Goal: Entertainment & Leisure: Consume media (video, audio)

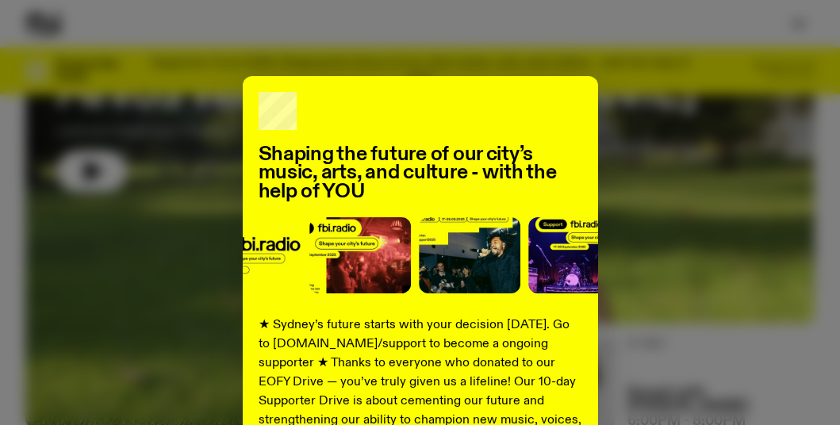
scroll to position [317, 0]
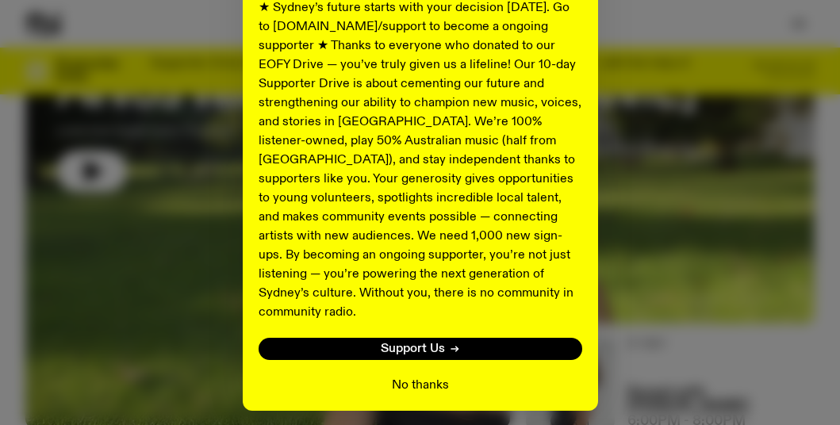
click at [422, 376] on button "No thanks" at bounding box center [420, 385] width 57 height 19
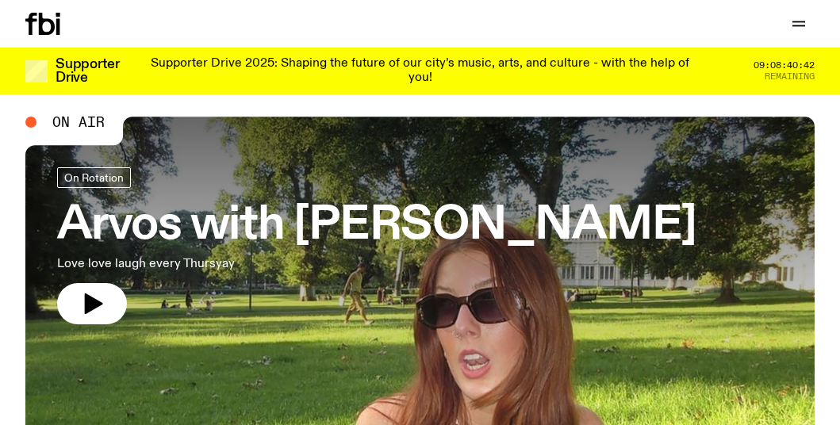
scroll to position [0, 0]
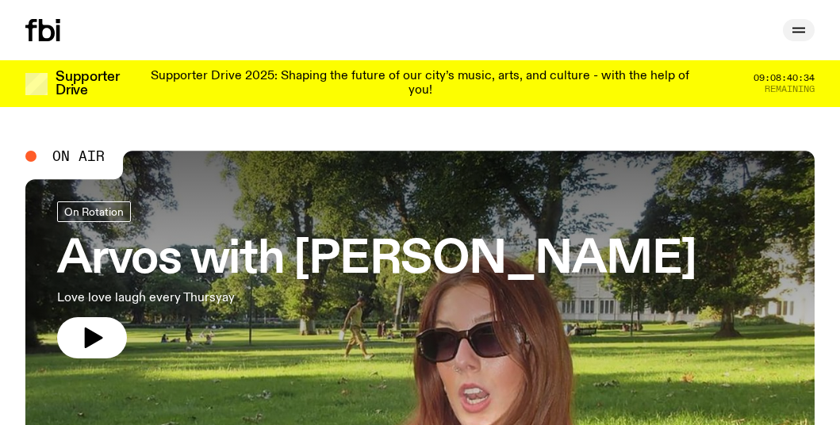
click at [803, 33] on icon "button" at bounding box center [798, 33] width 13 height 0
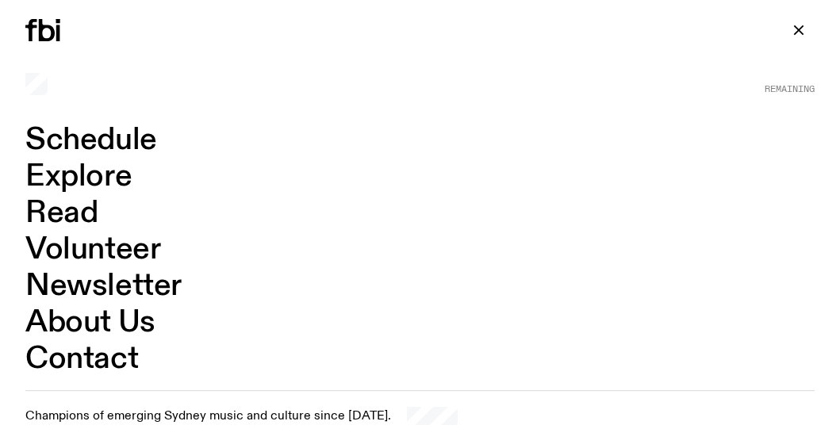
click at [134, 320] on link "About Us" at bounding box center [90, 323] width 130 height 30
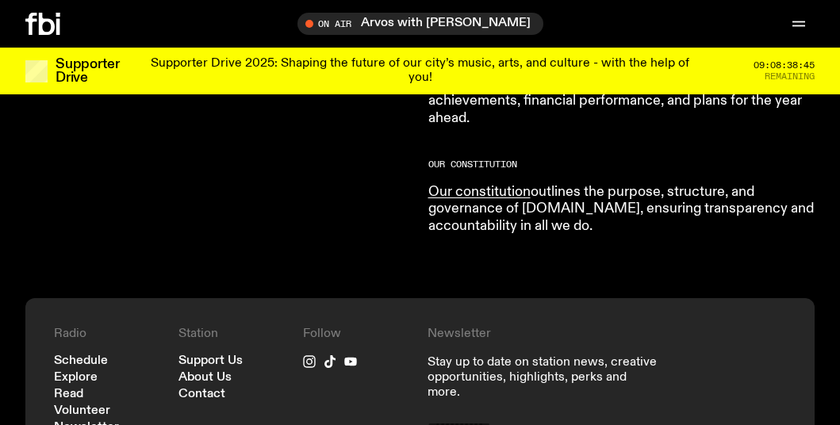
scroll to position [1738, 0]
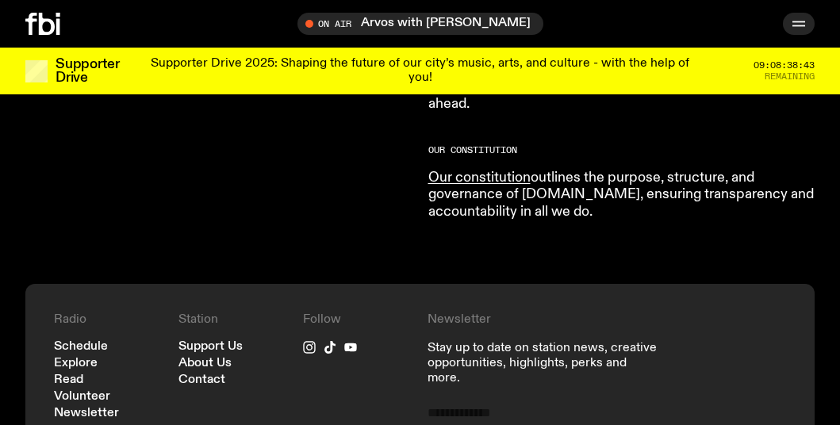
click at [809, 25] on button "button" at bounding box center [799, 24] width 32 height 22
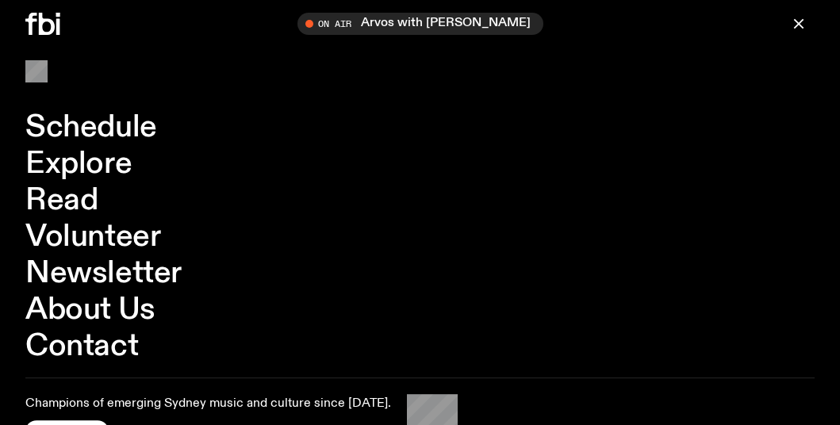
click at [78, 163] on link "Explore" at bounding box center [78, 164] width 106 height 30
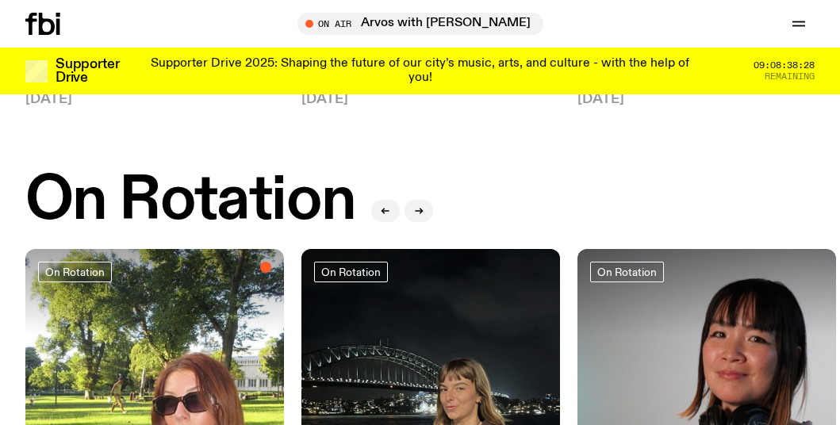
scroll to position [555, 0]
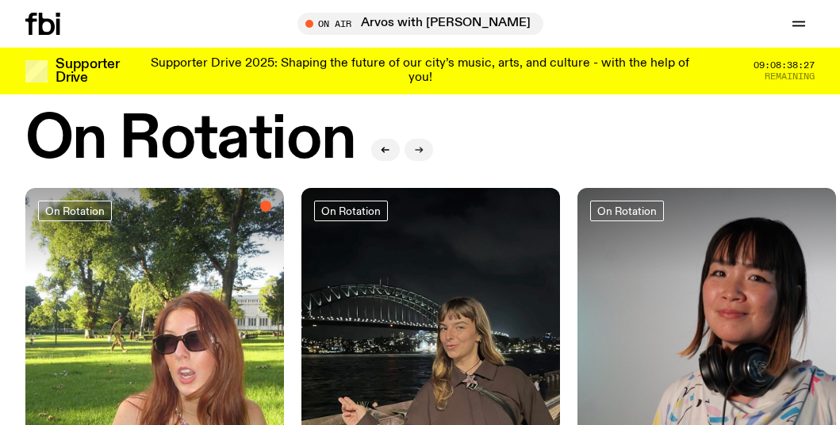
click at [417, 148] on icon "button" at bounding box center [419, 150] width 10 height 10
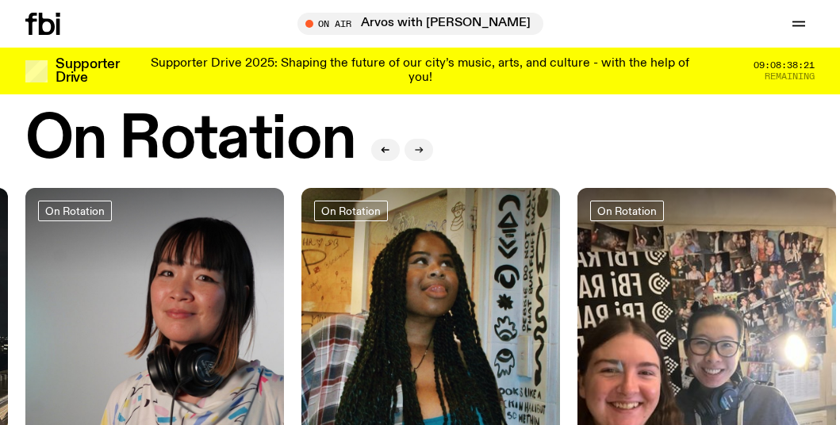
click at [418, 151] on icon "button" at bounding box center [419, 150] width 10 height 10
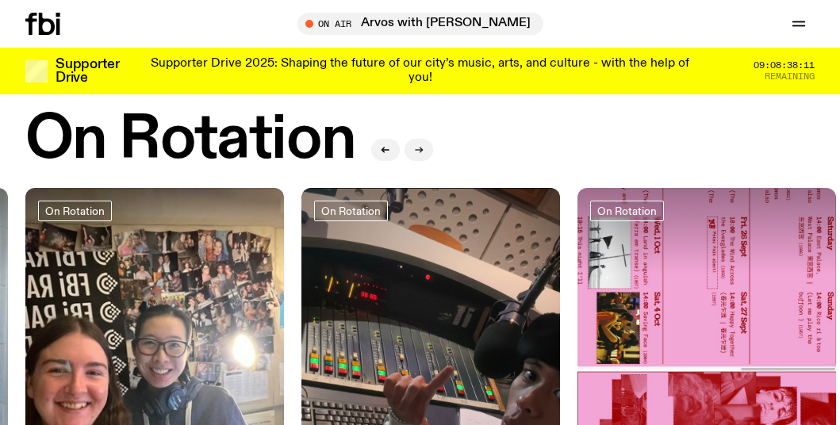
click at [416, 151] on icon "button" at bounding box center [419, 150] width 10 height 10
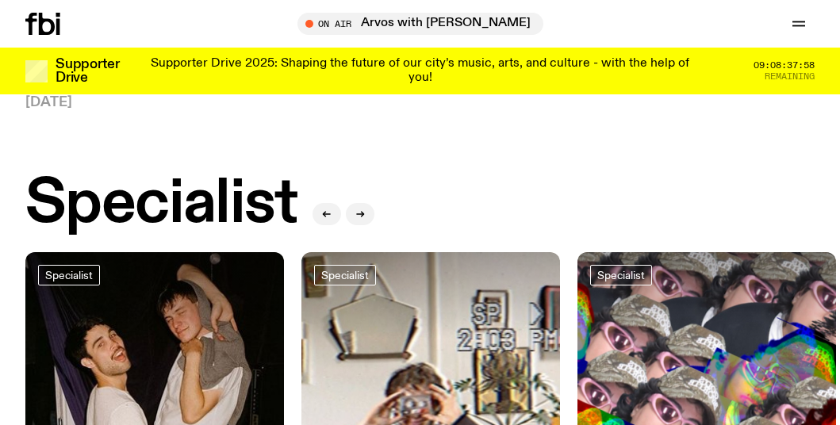
scroll to position [1031, 0]
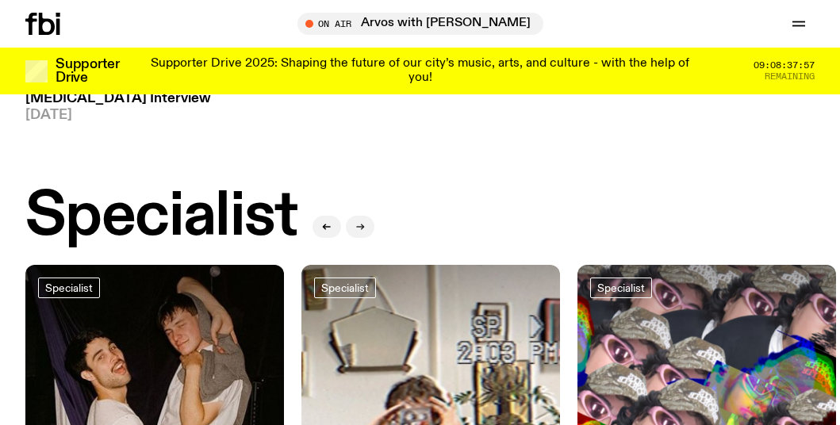
click at [362, 222] on icon "button" at bounding box center [360, 227] width 10 height 10
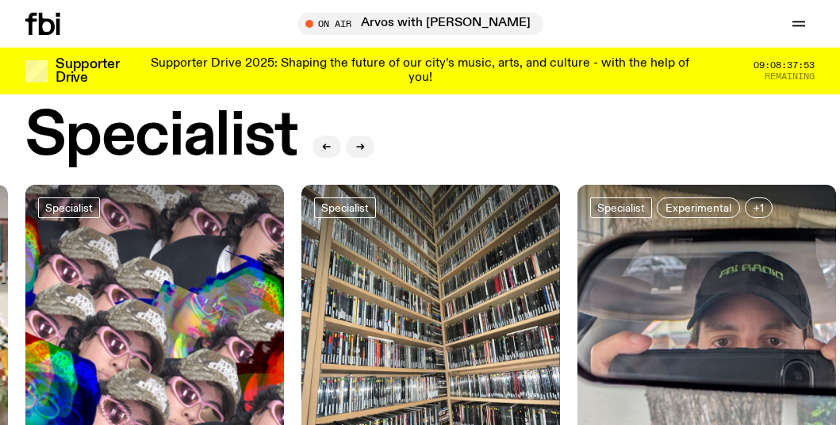
scroll to position [1110, 0]
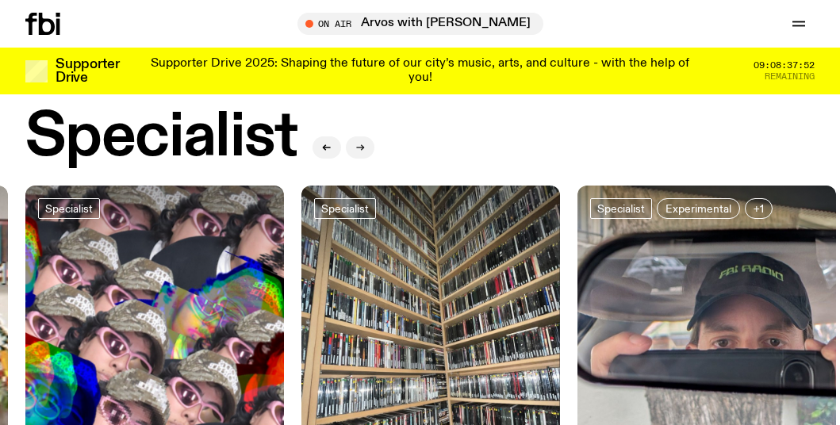
click at [362, 139] on button "button" at bounding box center [360, 147] width 29 height 22
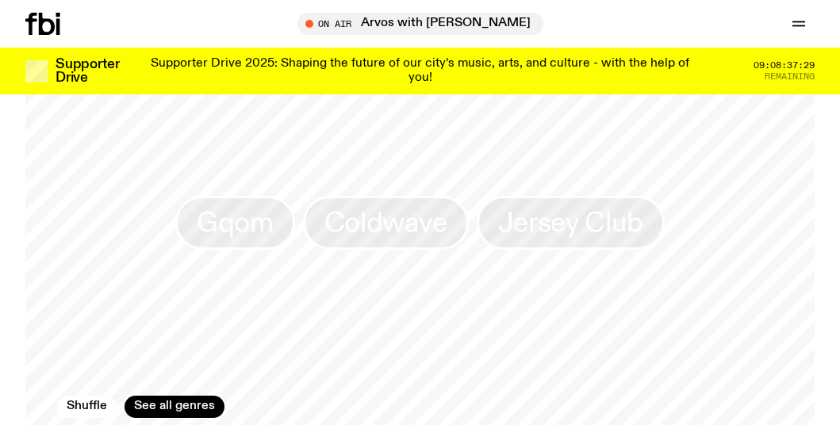
scroll to position [2300, 0]
click at [179, 393] on link "See all genres" at bounding box center [175, 404] width 100 height 22
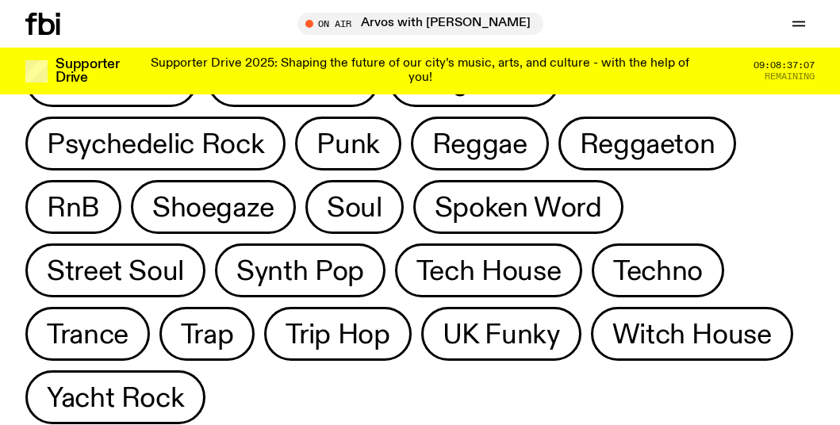
scroll to position [1269, 0]
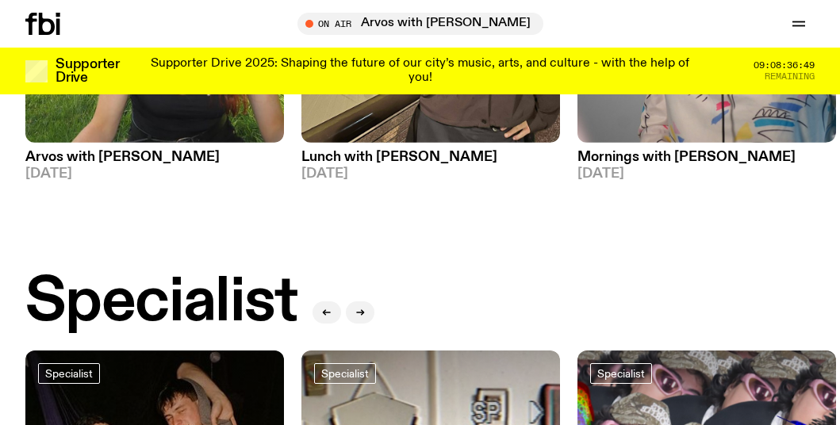
scroll to position [941, 0]
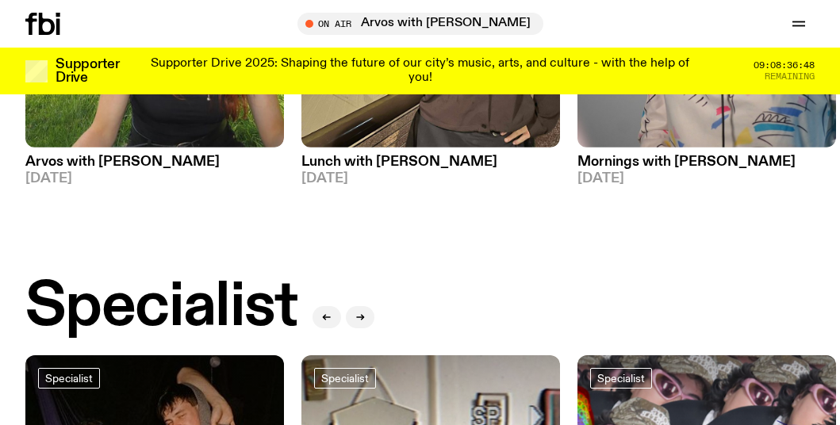
click at [792, 58] on div "09:08:36:48 Remaining" at bounding box center [764, 71] width 102 height 28
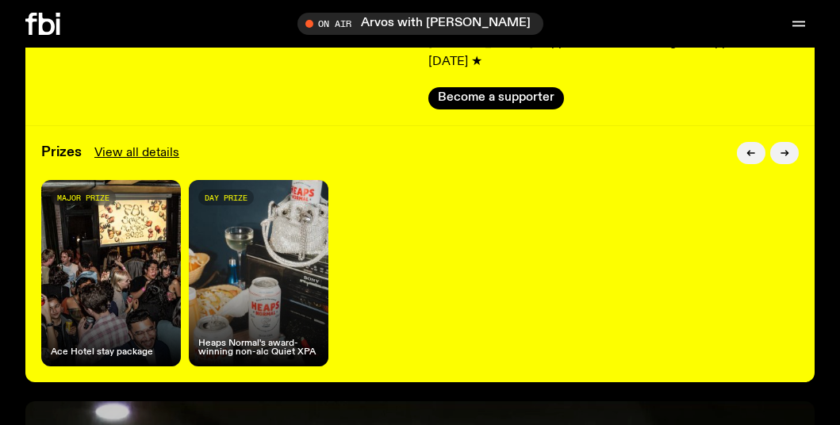
scroll to position [389, 0]
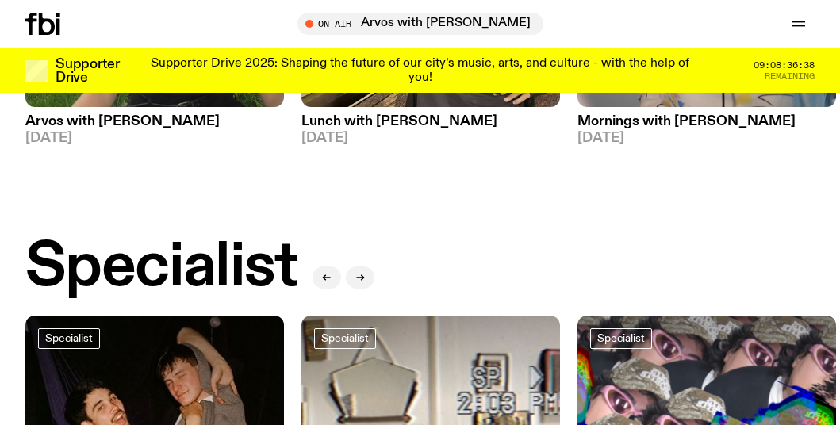
scroll to position [980, 0]
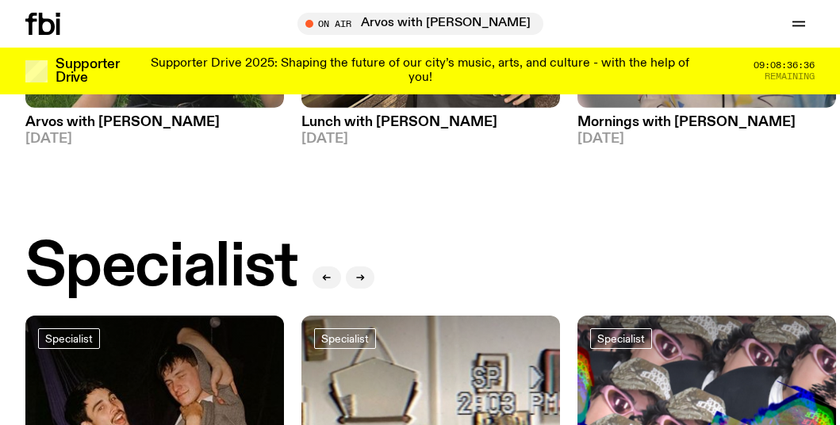
click at [797, 64] on span "09:08:36:36" at bounding box center [783, 65] width 61 height 9
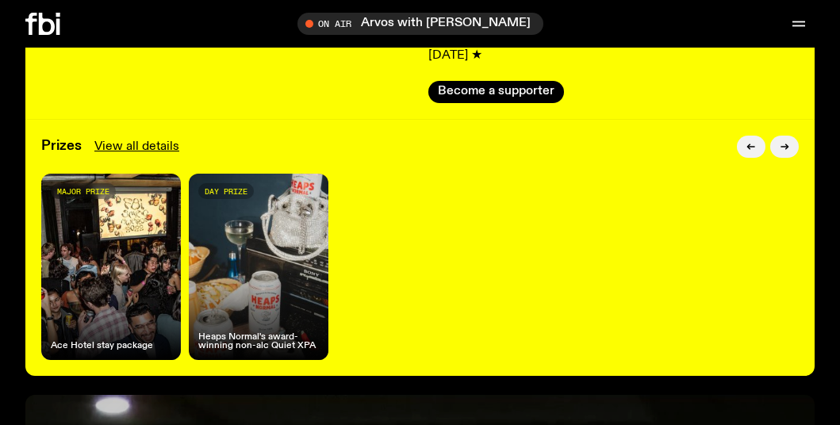
scroll to position [388, 0]
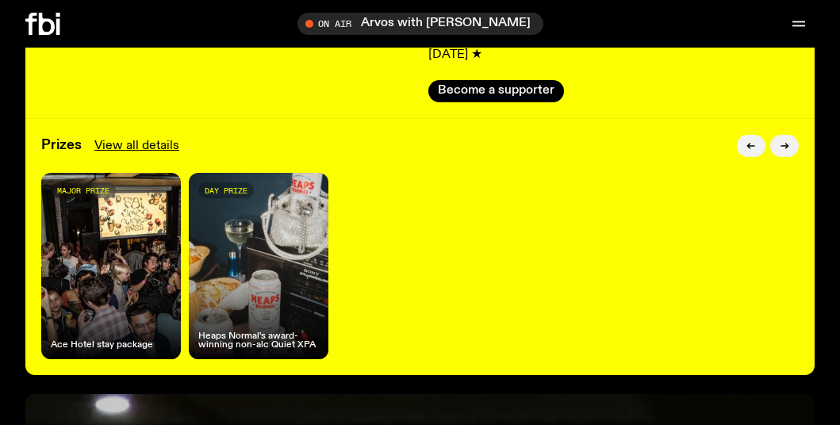
click at [109, 213] on div "major prize Ace Hotel stay package" at bounding box center [111, 266] width 140 height 186
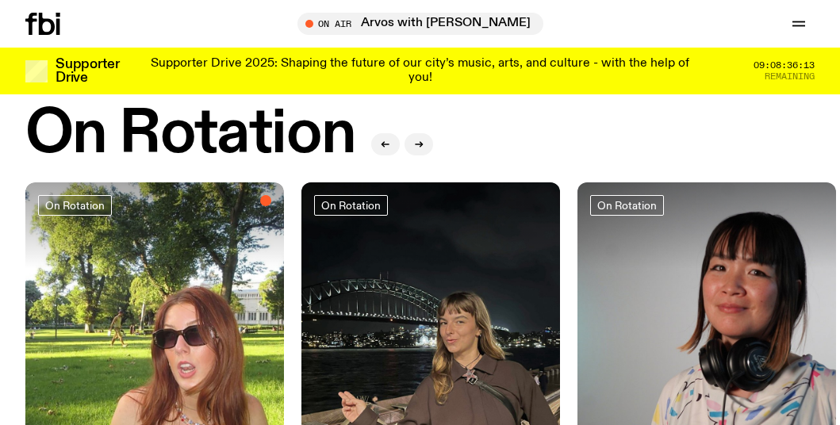
scroll to position [540, 0]
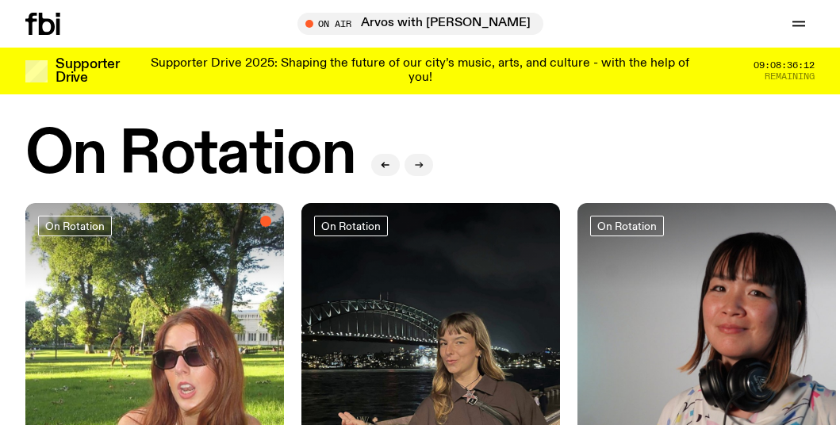
click at [417, 163] on icon "button" at bounding box center [419, 165] width 10 height 10
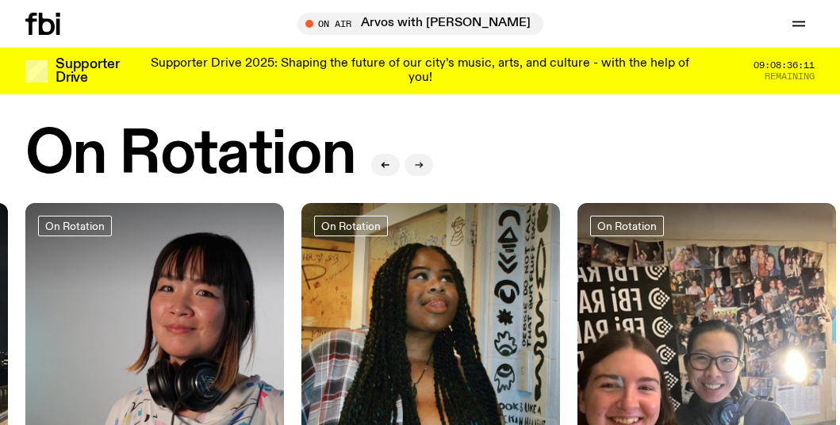
click at [417, 163] on icon "button" at bounding box center [419, 165] width 10 height 10
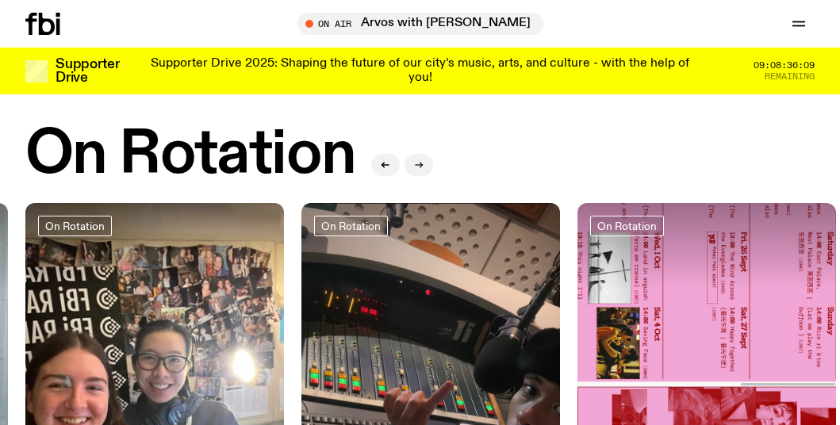
click at [417, 163] on icon "button" at bounding box center [419, 165] width 10 height 10
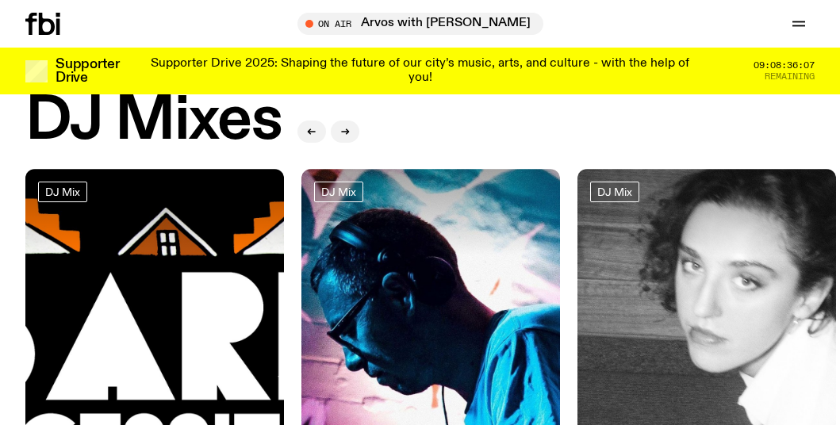
scroll to position [0, 0]
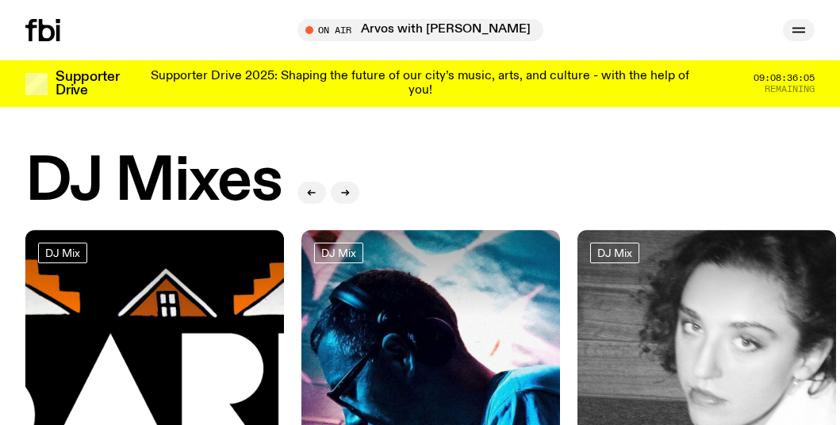
click at [809, 32] on button "button" at bounding box center [799, 30] width 32 height 22
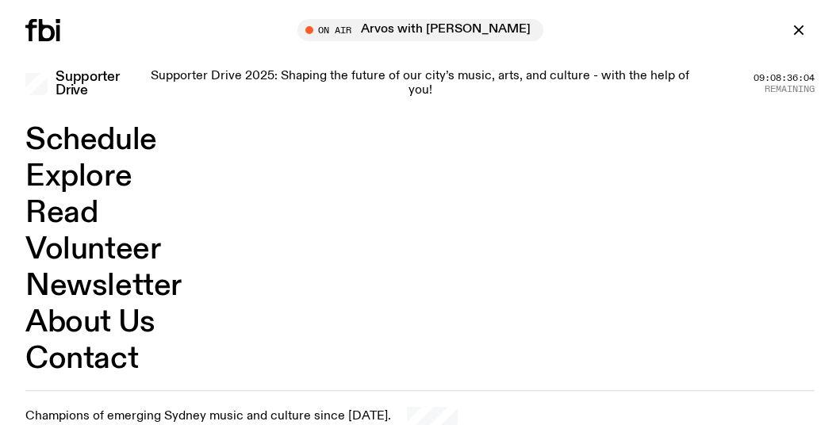
click at [107, 151] on link "Schedule" at bounding box center [91, 140] width 132 height 30
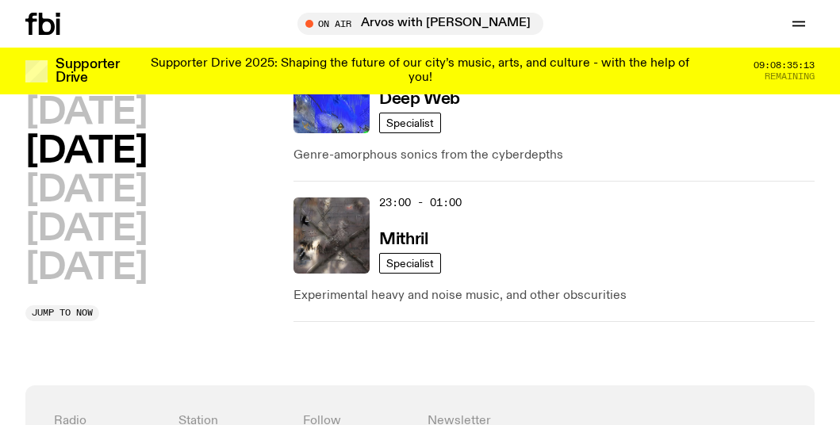
scroll to position [1265, 0]
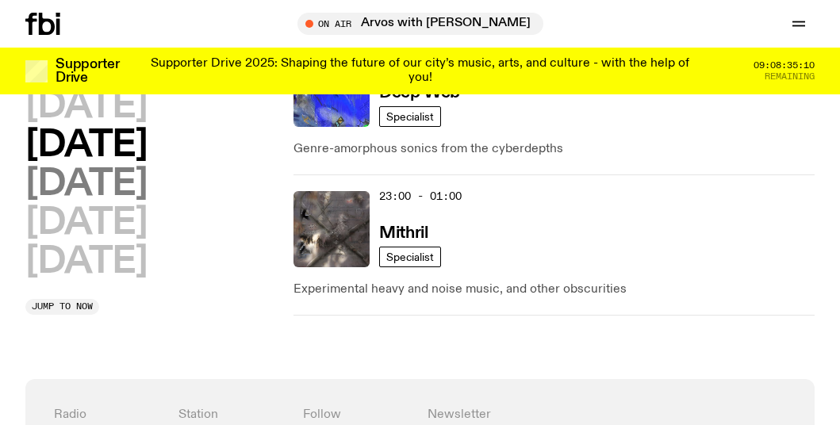
click at [124, 190] on h2 "[DATE]" at bounding box center [85, 185] width 121 height 36
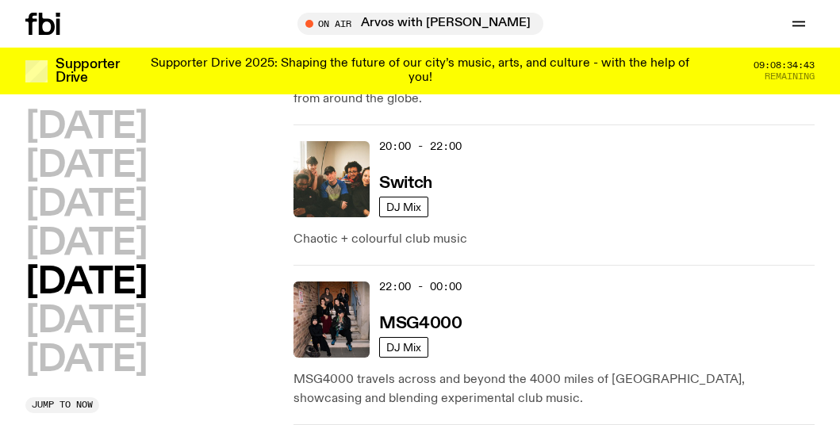
scroll to position [1155, 0]
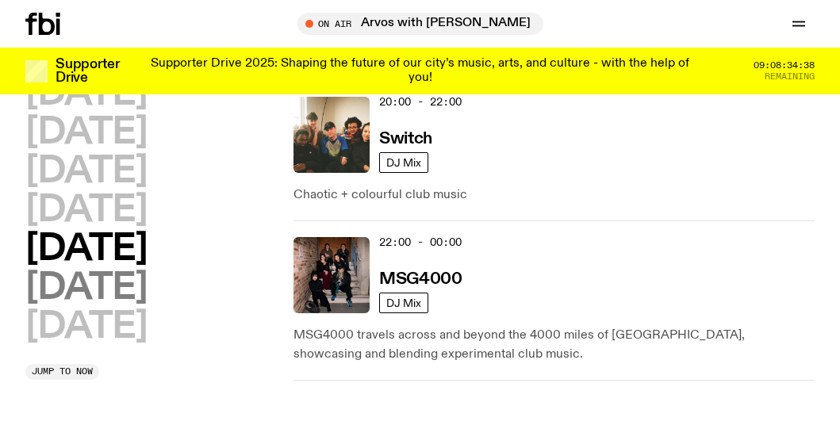
click at [70, 270] on h2 "[DATE]" at bounding box center [85, 288] width 121 height 36
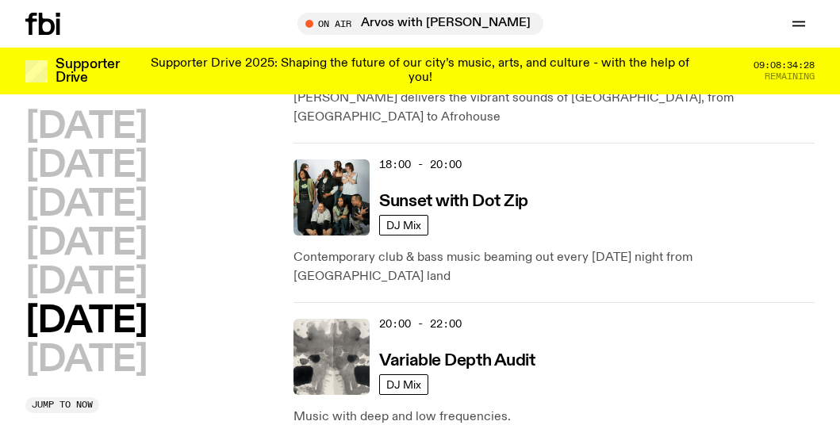
scroll to position [1234, 0]
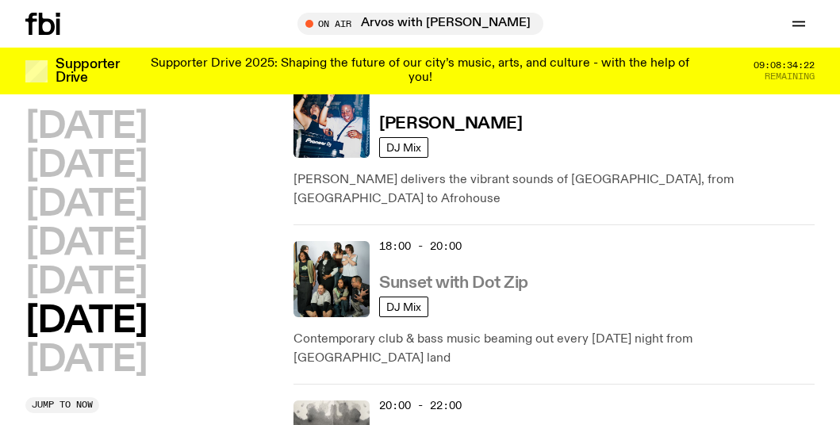
click at [462, 275] on h3 "Sunset with Dot Zip" at bounding box center [453, 283] width 149 height 17
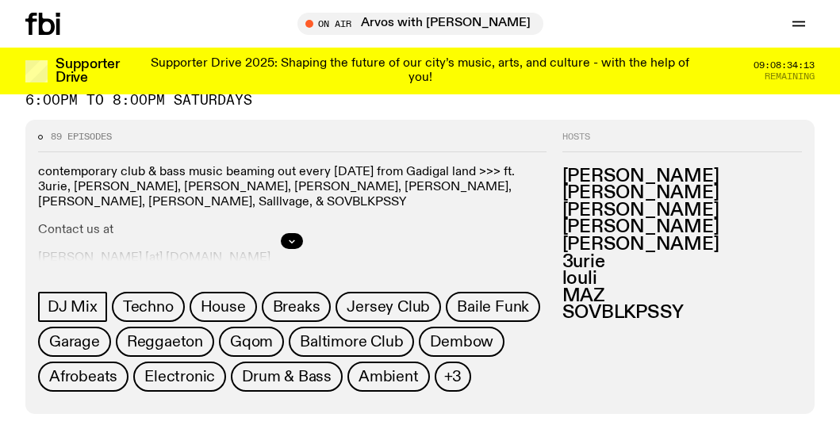
scroll to position [151, 0]
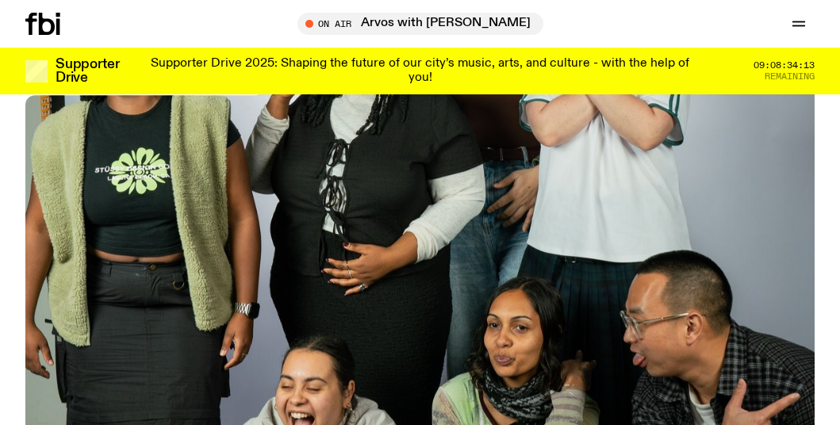
click at [385, 185] on img at bounding box center [419, 289] width 789 height 444
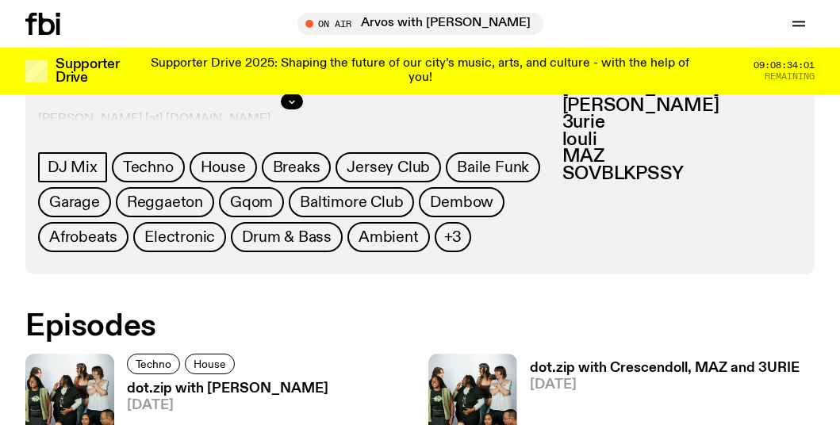
scroll to position [627, 0]
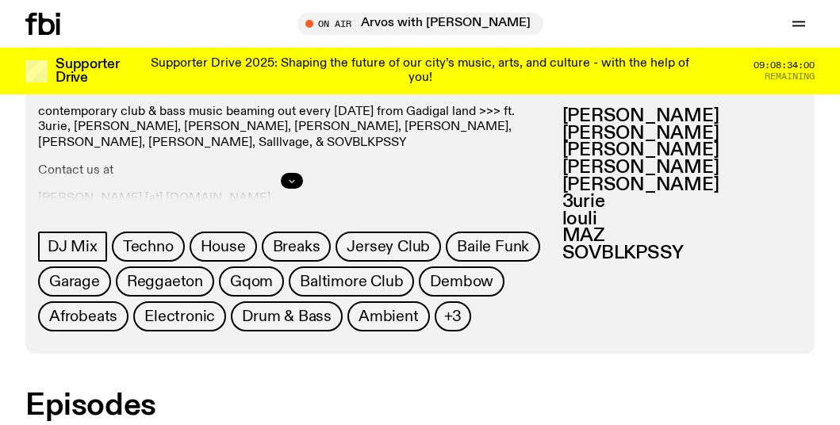
click at [289, 174] on button "button" at bounding box center [292, 181] width 22 height 16
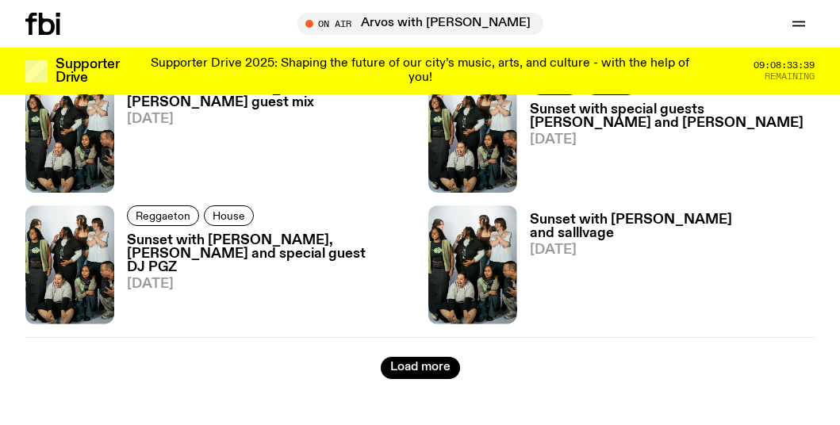
scroll to position [2848, 0]
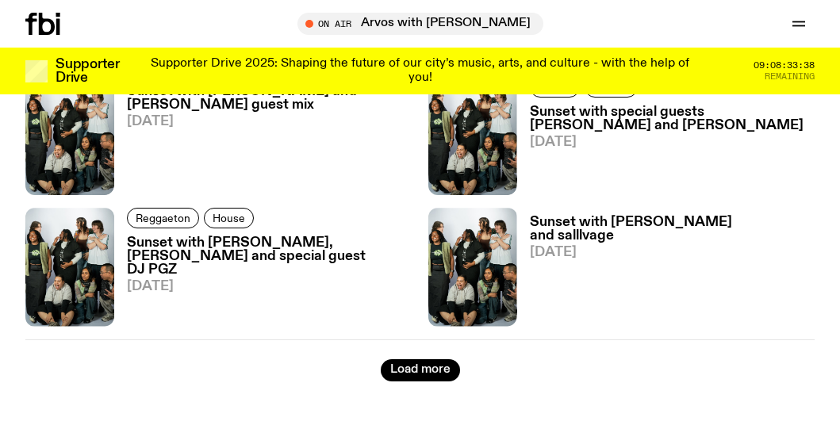
click at [194, 249] on h3 "Sunset with [PERSON_NAME], [PERSON_NAME] and special guest DJ PGZ" at bounding box center [270, 256] width 286 height 40
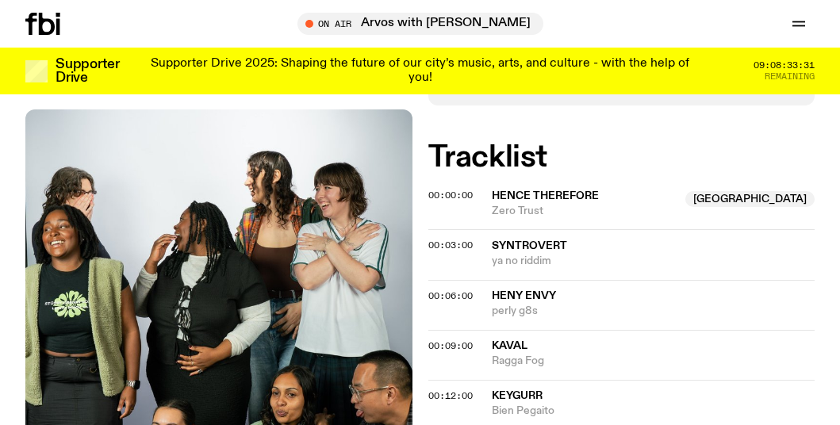
scroll to position [786, 0]
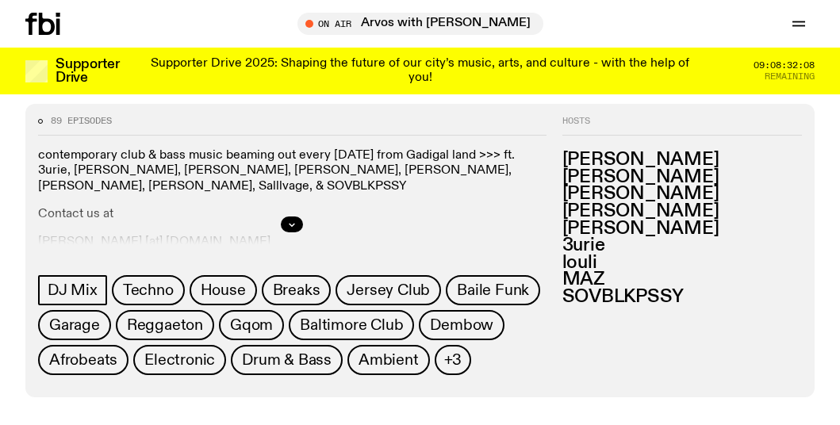
scroll to position [548, 0]
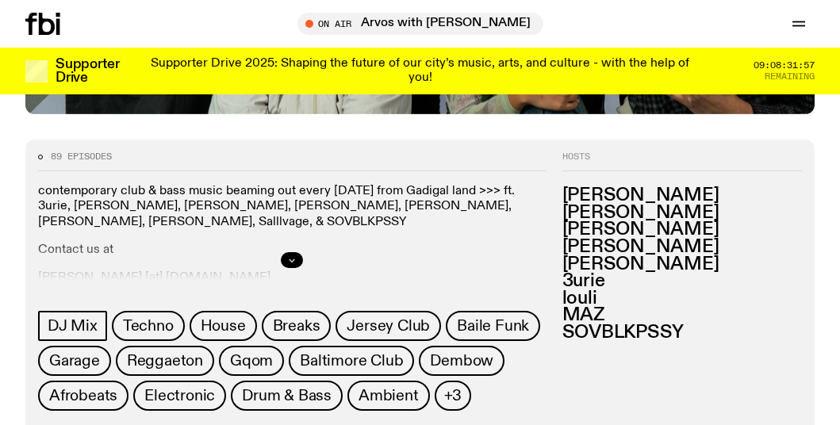
click at [296, 256] on icon "button" at bounding box center [292, 260] width 10 height 10
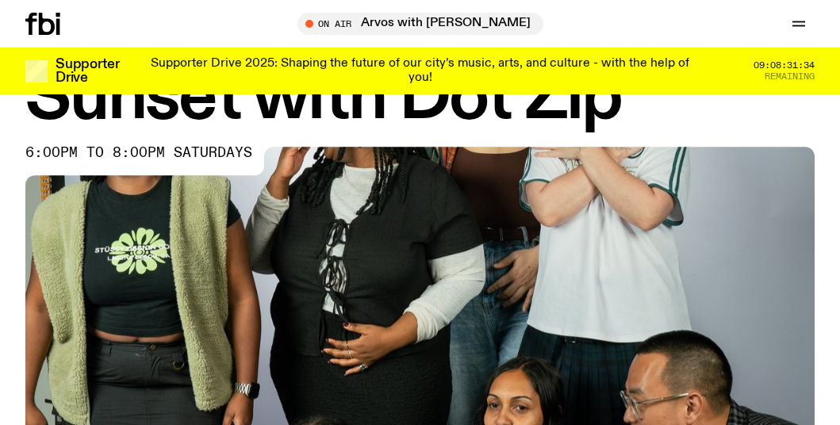
scroll to position [0, 0]
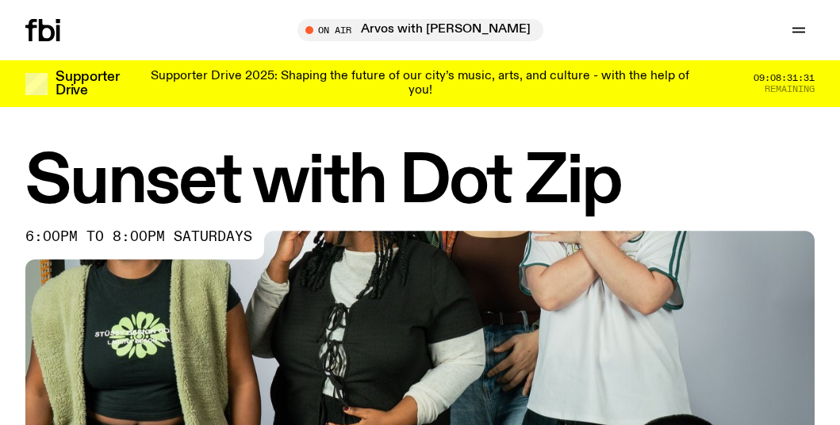
click at [41, 32] on icon at bounding box center [47, 30] width 16 height 22
